Goal: Check status: Check status

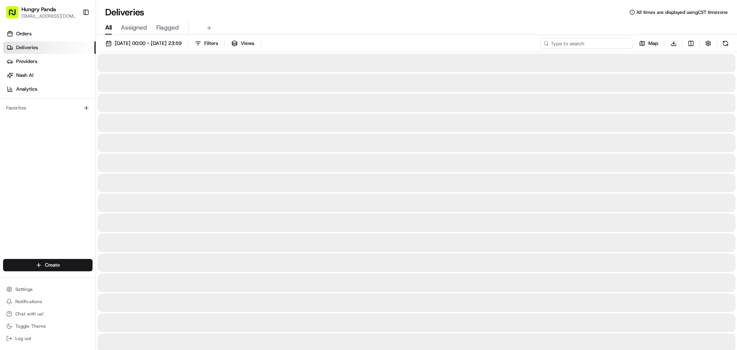
click at [590, 45] on input at bounding box center [586, 43] width 92 height 11
paste input "322338287555874091804"
type input "322338287555874091804"
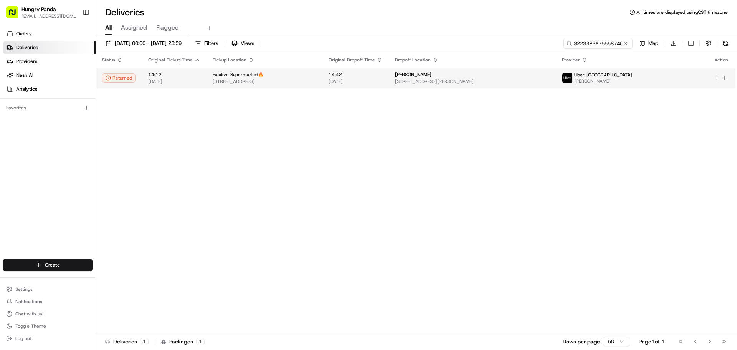
click at [322, 88] on td "Easilive Supermarket🔥 [STREET_ADDRESS]" at bounding box center [264, 78] width 116 height 21
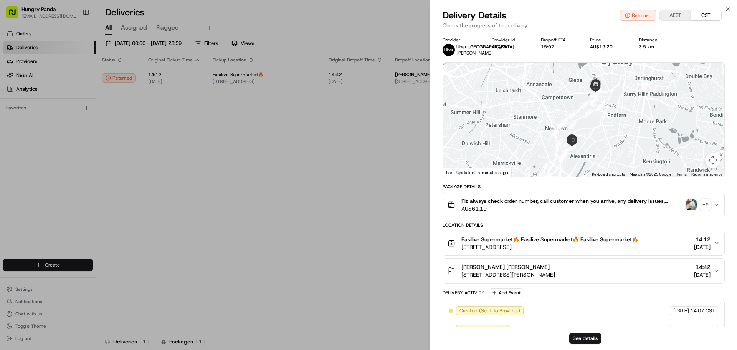
click at [694, 204] on img "button" at bounding box center [691, 204] width 11 height 11
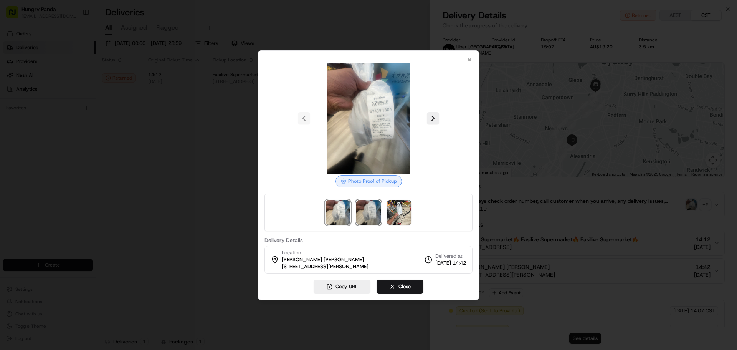
click at [374, 210] on img at bounding box center [368, 212] width 25 height 25
click at [394, 210] on img at bounding box center [399, 212] width 25 height 25
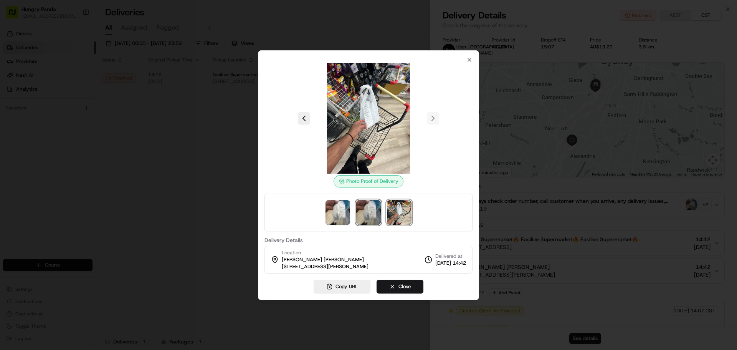
click at [370, 208] on img at bounding box center [368, 212] width 25 height 25
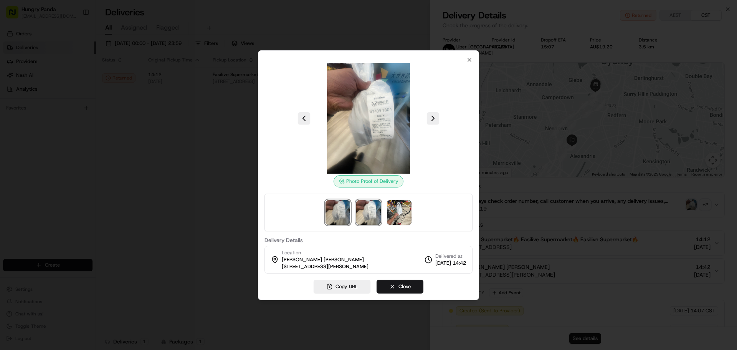
click at [342, 211] on img at bounding box center [337, 212] width 25 height 25
click at [366, 213] on img at bounding box center [368, 212] width 25 height 25
click at [210, 218] on div at bounding box center [368, 175] width 737 height 350
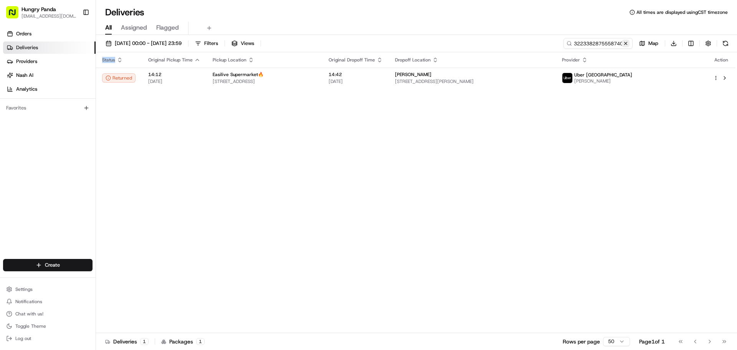
click at [625, 45] on button at bounding box center [626, 44] width 8 height 8
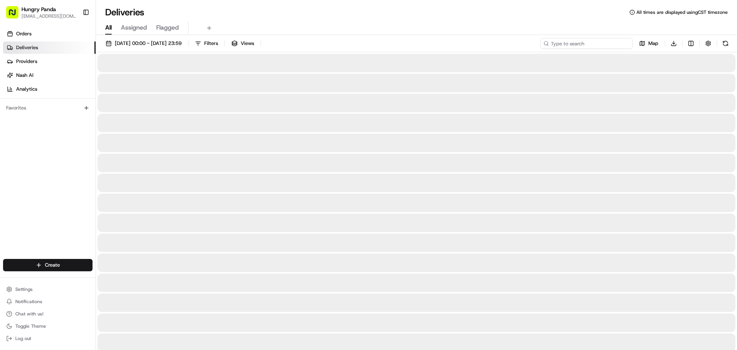
click at [597, 45] on input at bounding box center [586, 43] width 92 height 11
paste input "332639636555879570968"
type input "332639636555879570968"
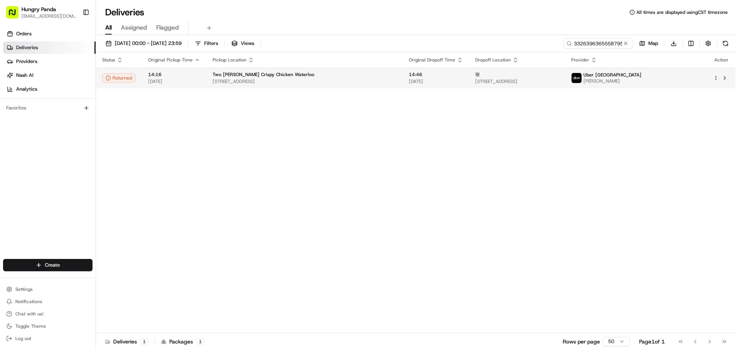
click at [422, 83] on span "[DATE]" at bounding box center [436, 81] width 54 height 6
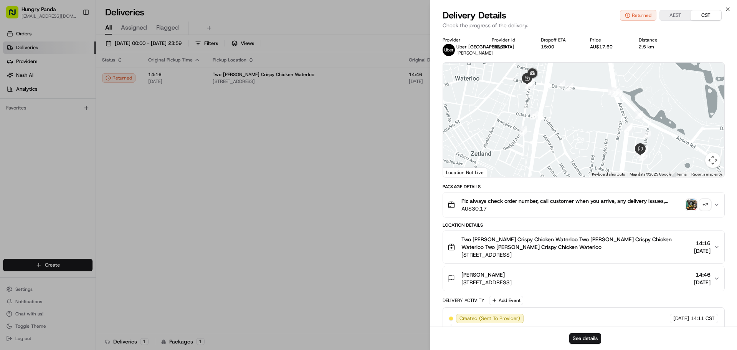
click at [687, 201] on img "button" at bounding box center [691, 204] width 11 height 11
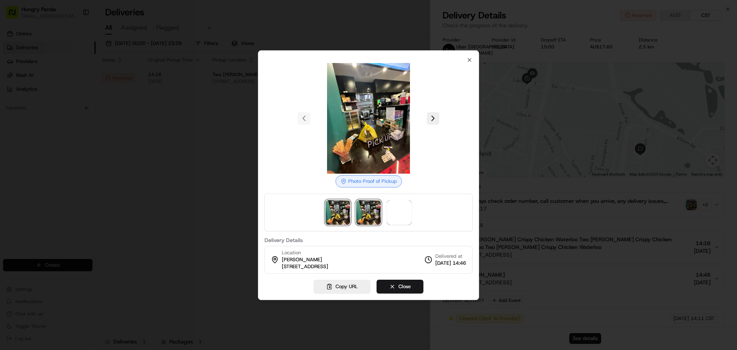
drag, startPoint x: 370, startPoint y: 213, endPoint x: 383, endPoint y: 214, distance: 13.1
click at [370, 213] on img at bounding box center [368, 212] width 25 height 25
click at [392, 213] on img at bounding box center [399, 212] width 25 height 25
